Goal: Browse casually

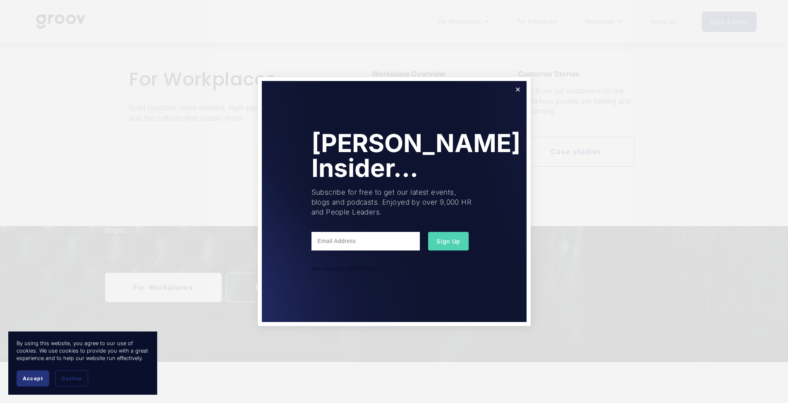
click at [537, 83] on div at bounding box center [394, 201] width 788 height 403
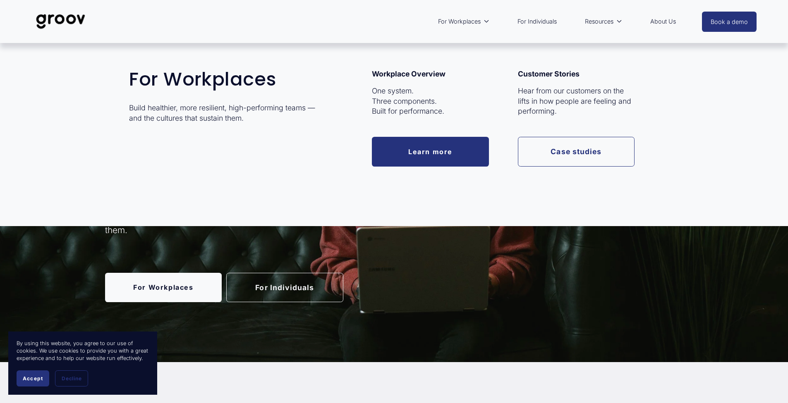
click at [523, 84] on div "Customer Stories Hear from our customers on the lifts in how people are feeling…" at bounding box center [576, 93] width 117 height 48
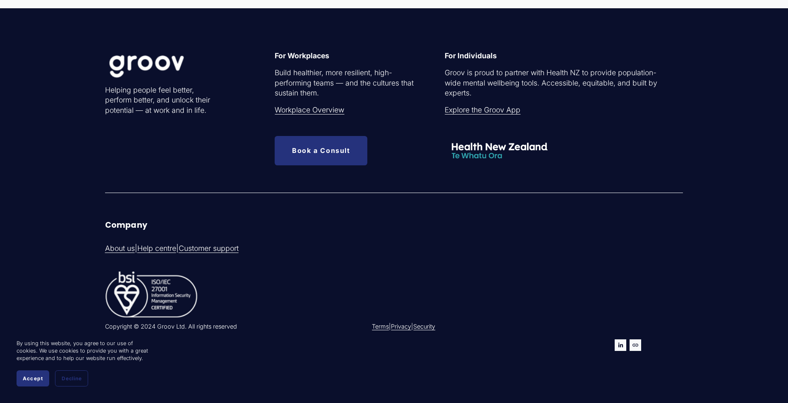
scroll to position [1921, 0]
